Goal: Transaction & Acquisition: Purchase product/service

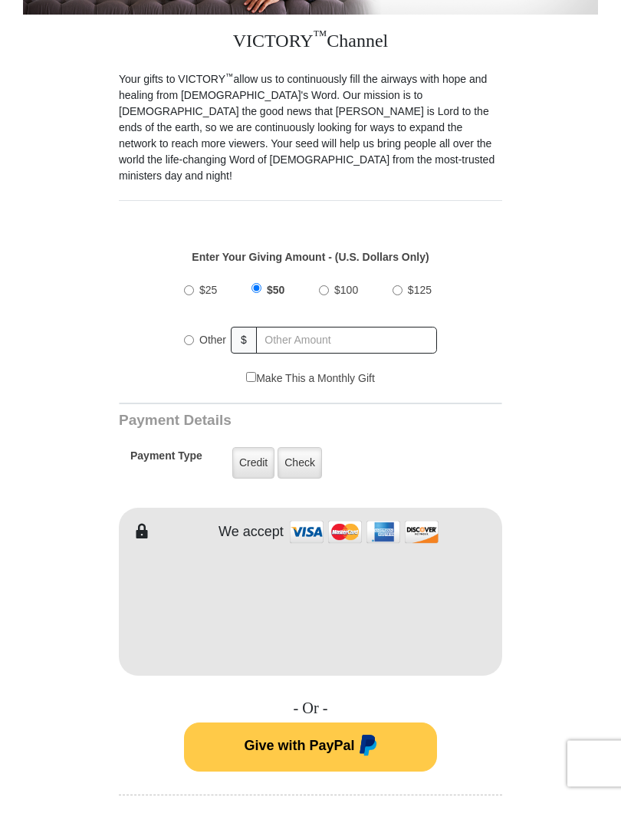
scroll to position [336, 0]
click at [249, 462] on label "Credit" at bounding box center [253, 477] width 42 height 31
click at [0, 0] on input "Credit" at bounding box center [0, 0] width 0 height 0
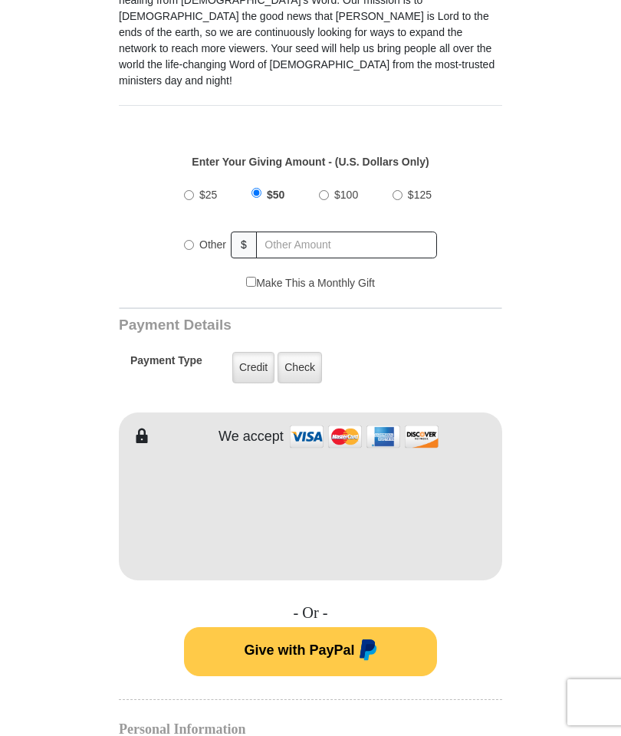
scroll to position [682, 0]
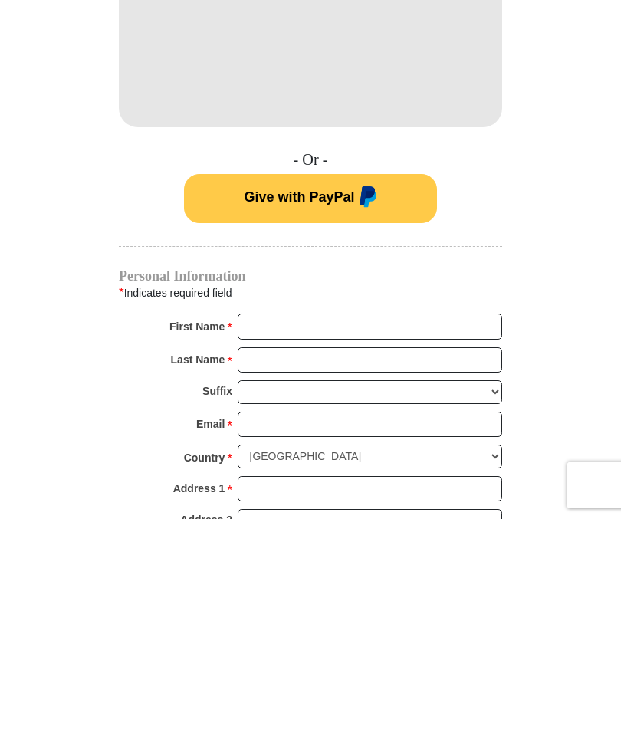
click at [276, 530] on input "First Name *" at bounding box center [370, 543] width 264 height 26
type input "Lynda"
click at [273, 564] on input "Last Name *" at bounding box center [370, 577] width 264 height 26
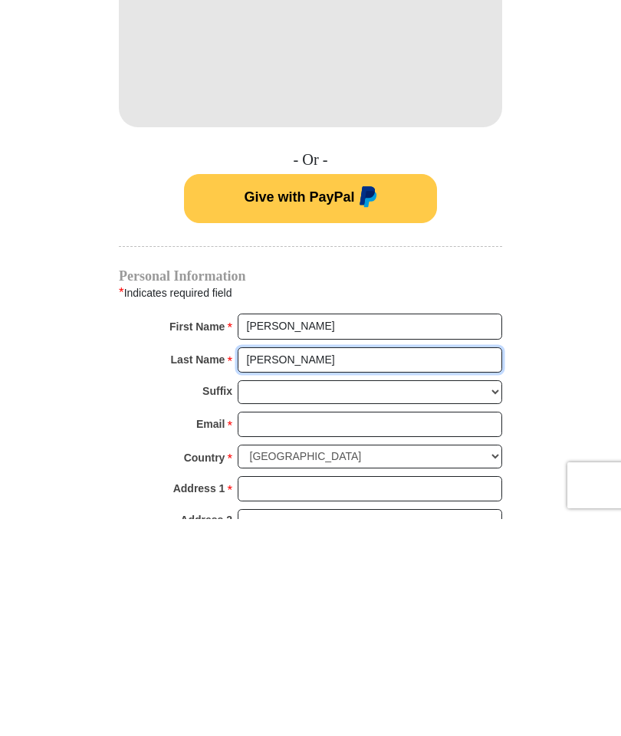
type input "Zaring"
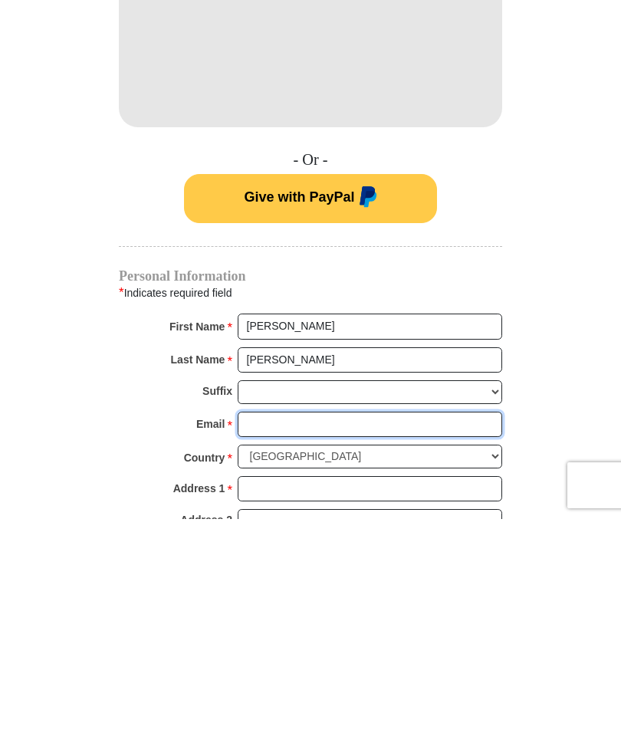
click at [277, 629] on input "Email *" at bounding box center [370, 642] width 264 height 26
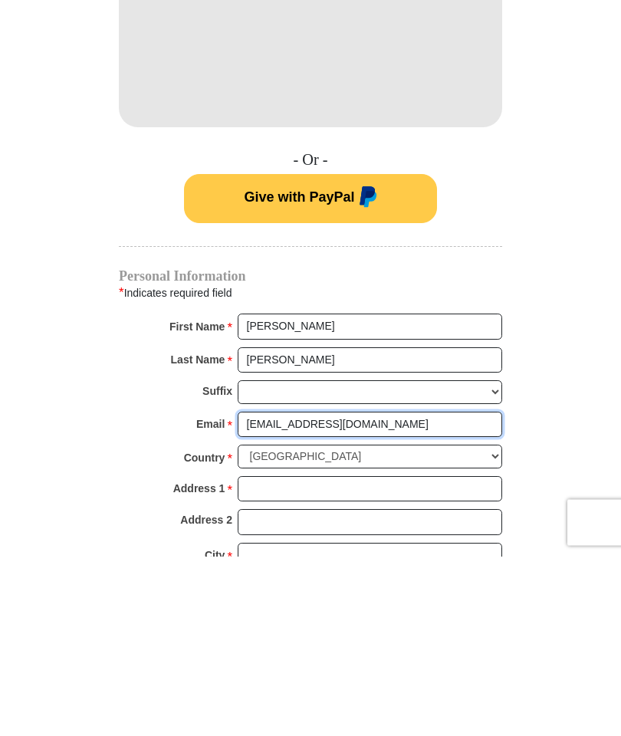
scroll to position [727, 0]
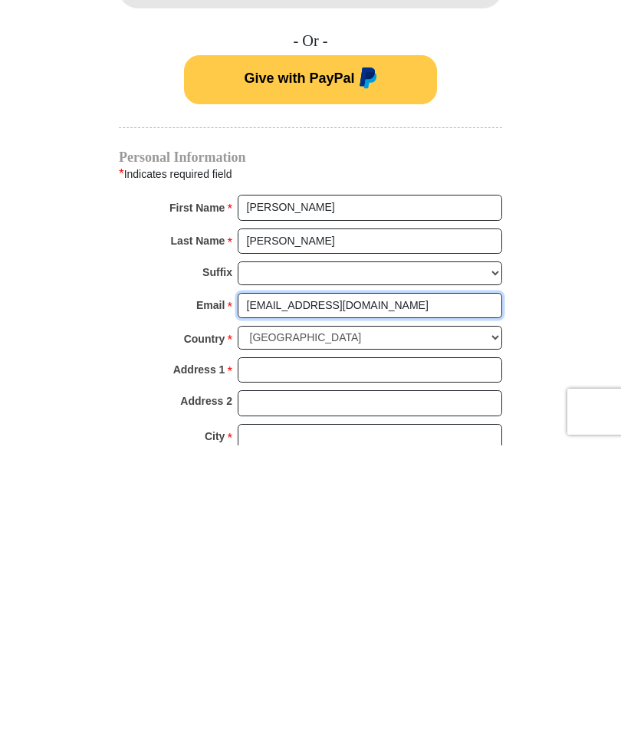
type input "LDZaring@gmail.com"
click at [270, 648] on input "Address 1 *" at bounding box center [370, 661] width 264 height 26
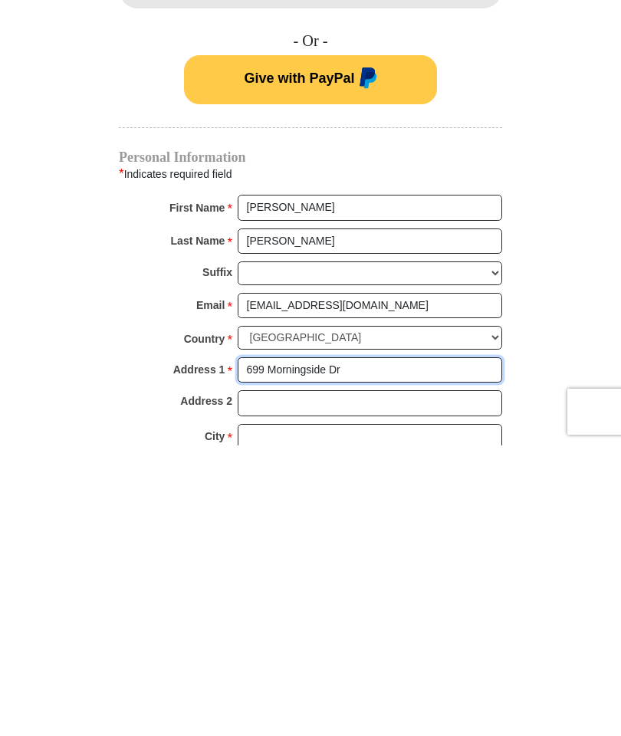
type input "699 Morningside Dr"
click at [271, 681] on input "Address 2" at bounding box center [370, 694] width 264 height 26
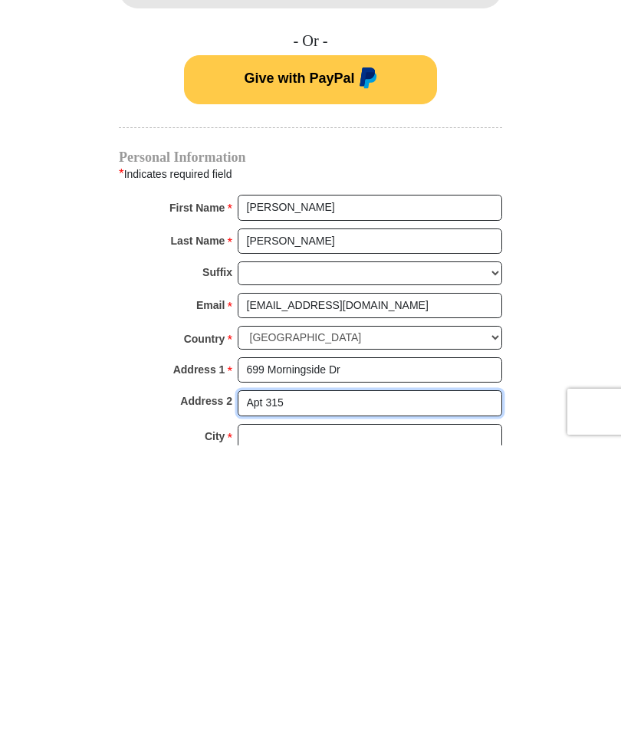
type input "Apt 315"
click at [261, 714] on input "City *" at bounding box center [370, 727] width 264 height 26
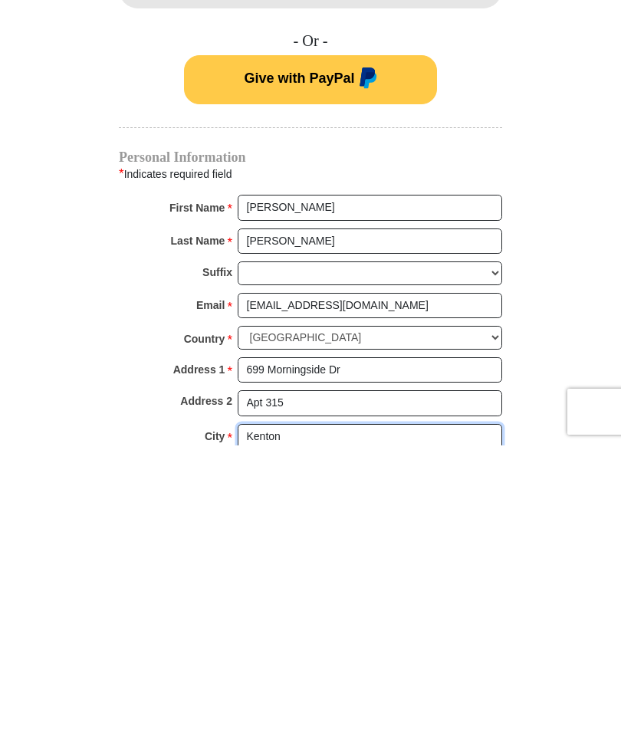
type input "Kenton"
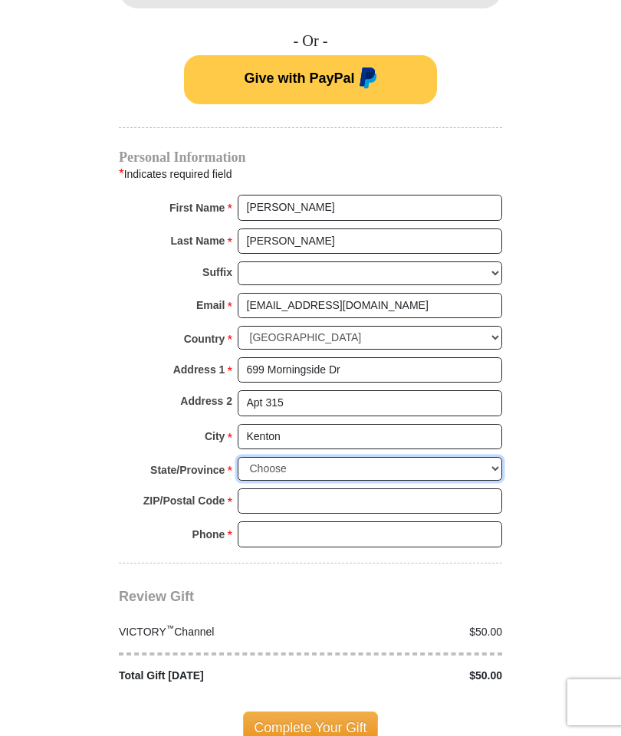
select select "OH"
click at [272, 488] on input "ZIP/Postal Code *" at bounding box center [370, 501] width 264 height 26
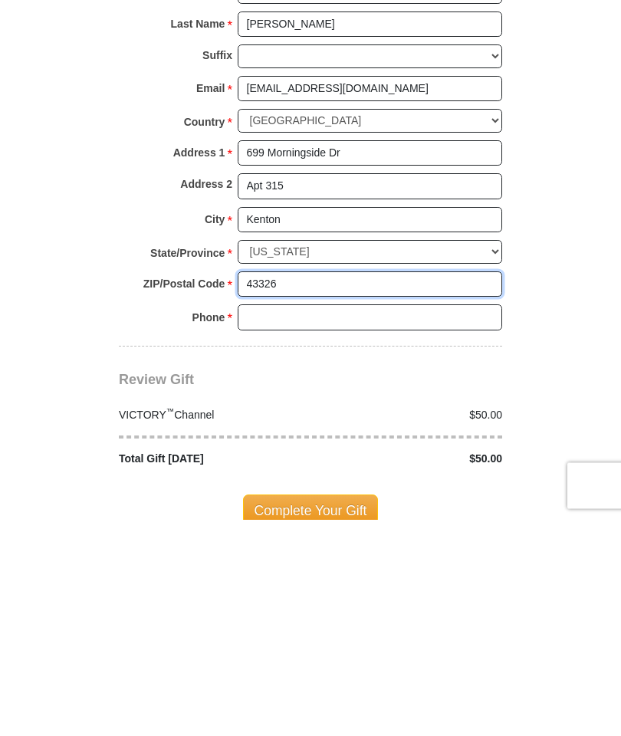
type input "43326"
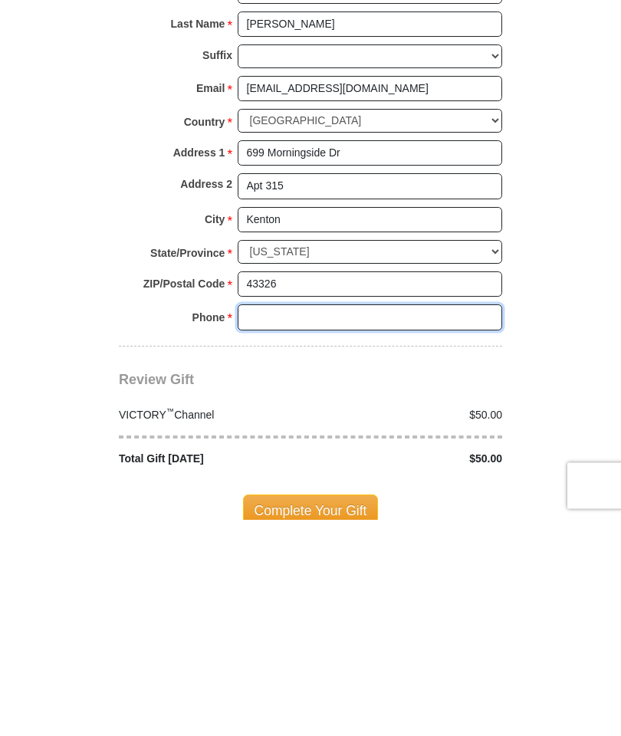
click at [266, 521] on input "Phone * *" at bounding box center [370, 534] width 264 height 26
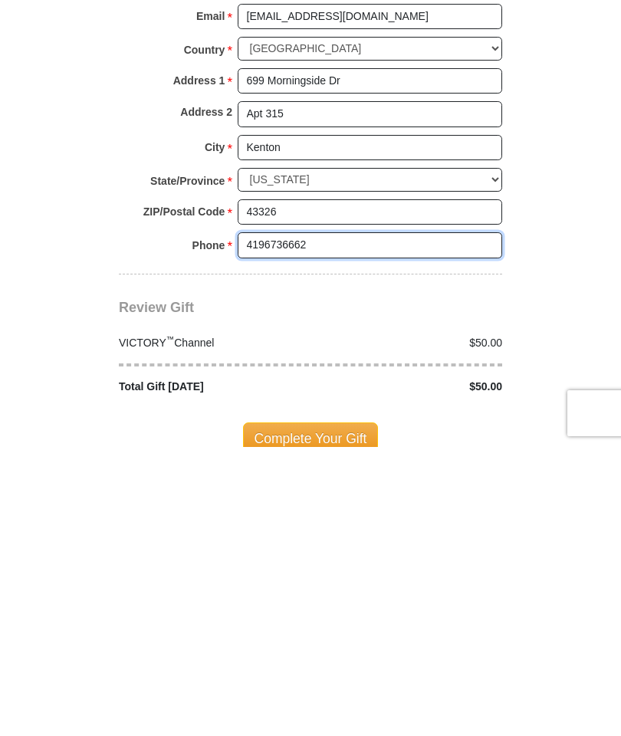
type input "4196736662"
click at [309, 711] on span "Complete Your Gift" at bounding box center [311, 727] width 136 height 32
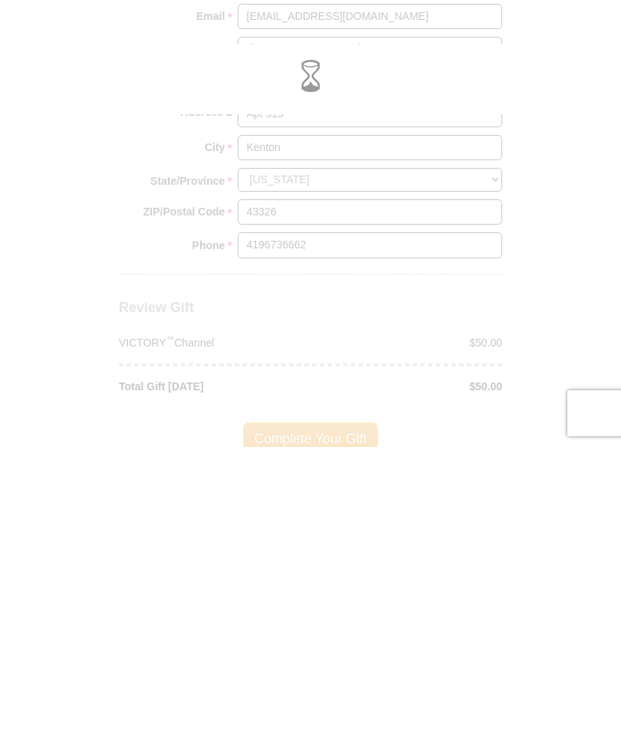
scroll to position [1307, 0]
